Goal: Information Seeking & Learning: Learn about a topic

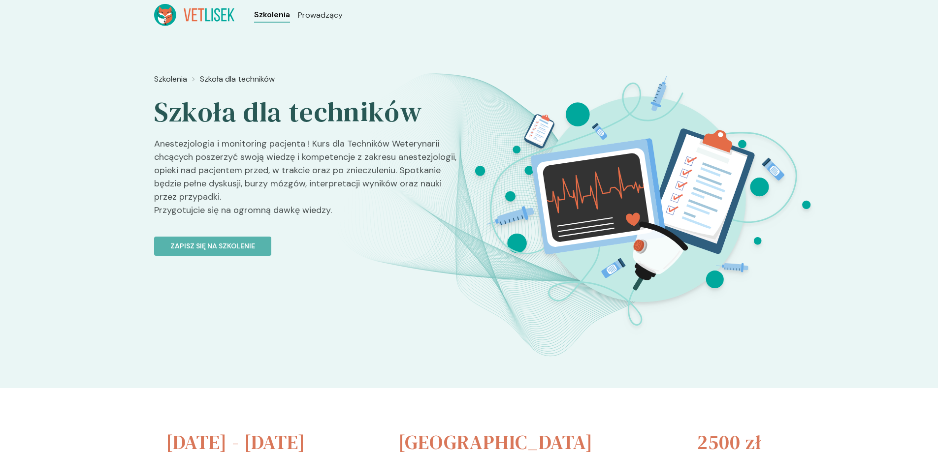
click at [266, 17] on span "Szkolenia" at bounding box center [272, 15] width 36 height 12
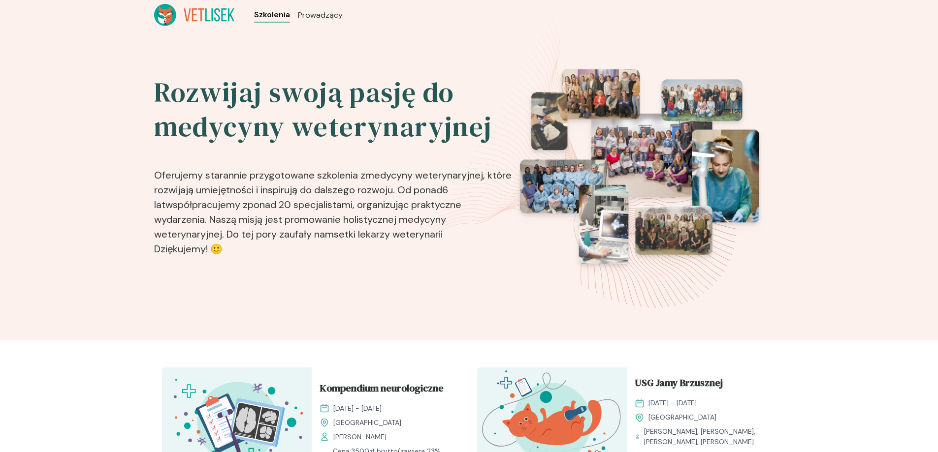
click at [276, 14] on span "Szkolenia" at bounding box center [272, 15] width 36 height 12
click at [304, 13] on span "Prowadzący" at bounding box center [318, 15] width 47 height 12
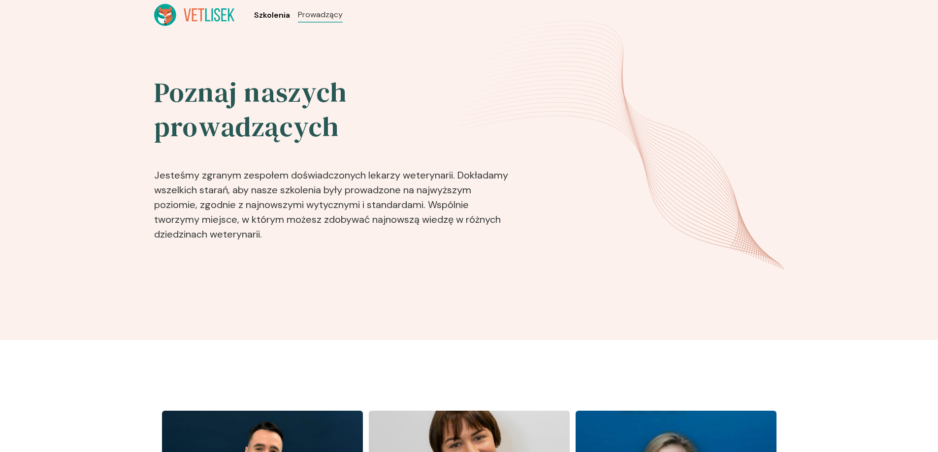
click at [277, 14] on span "Szkolenia" at bounding box center [272, 15] width 36 height 12
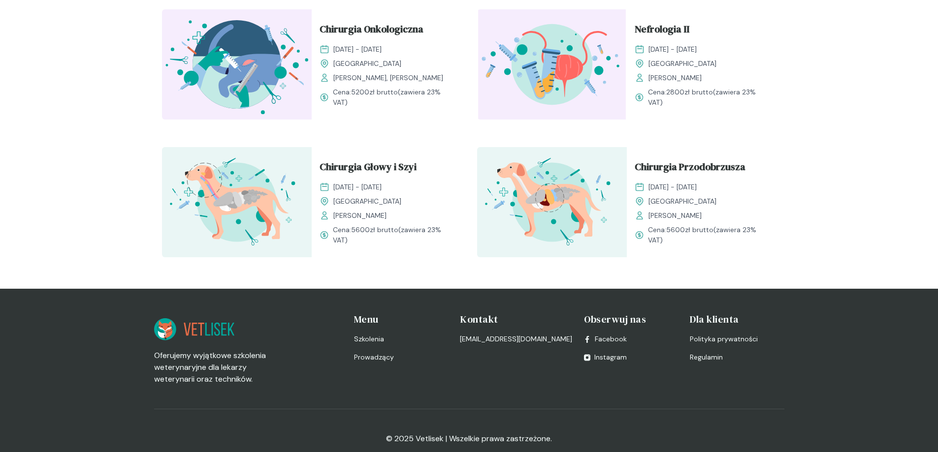
scroll to position [1216, 0]
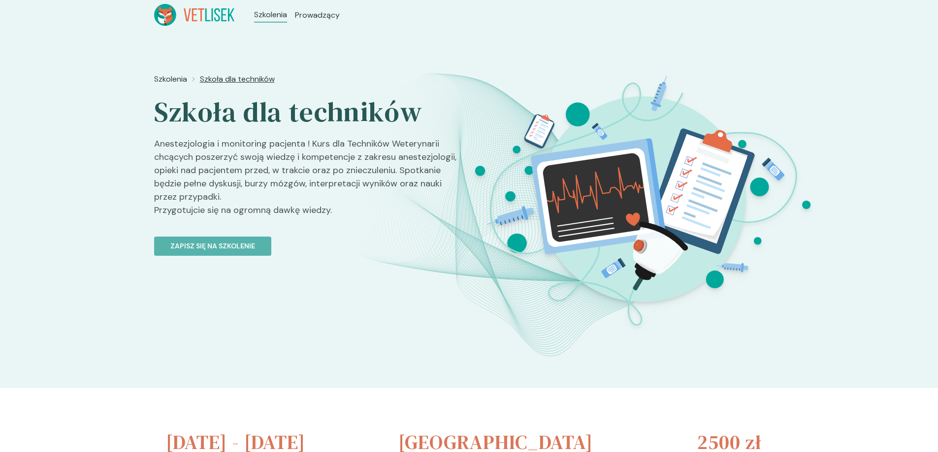
click at [230, 78] on span "Szkoła dla techników" at bounding box center [237, 79] width 75 height 12
